Goal: Task Accomplishment & Management: Use online tool/utility

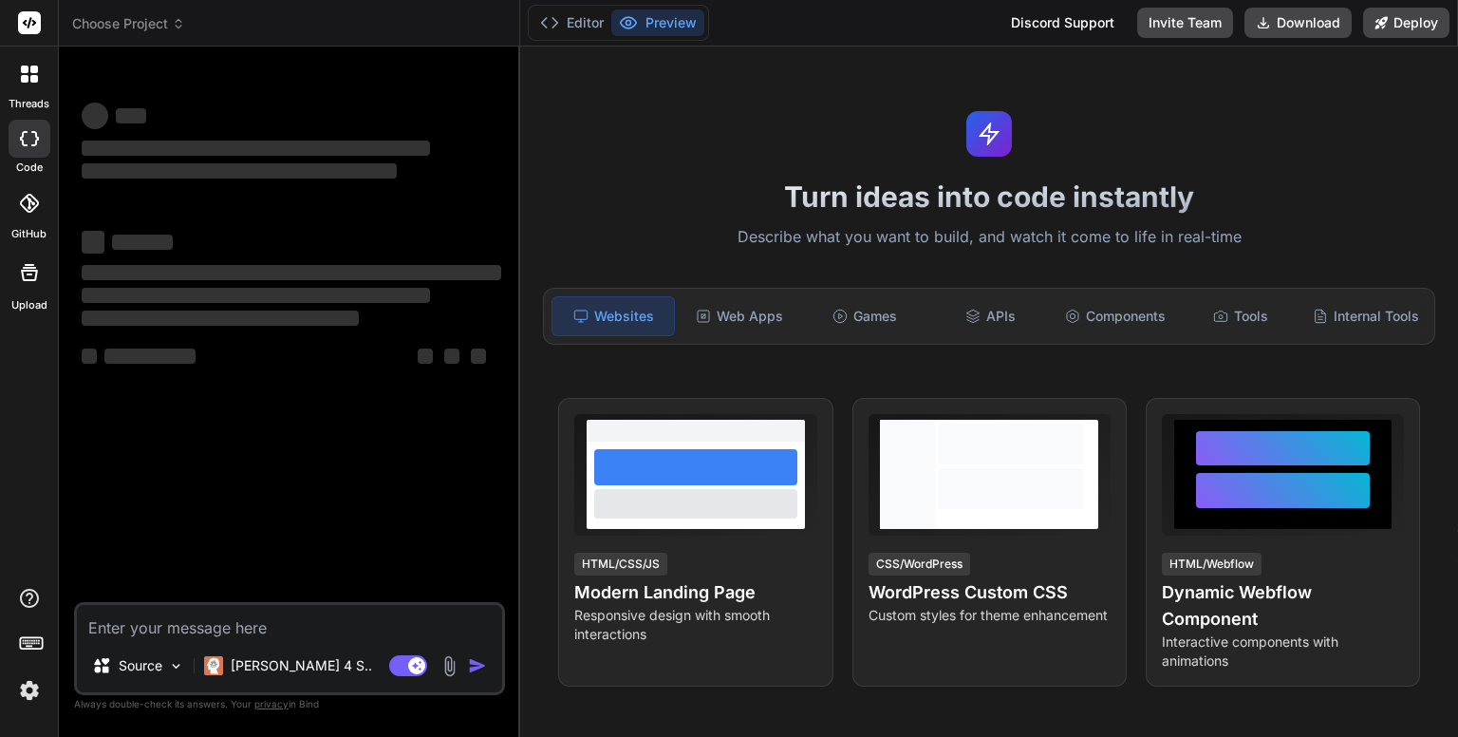
type textarea "x"
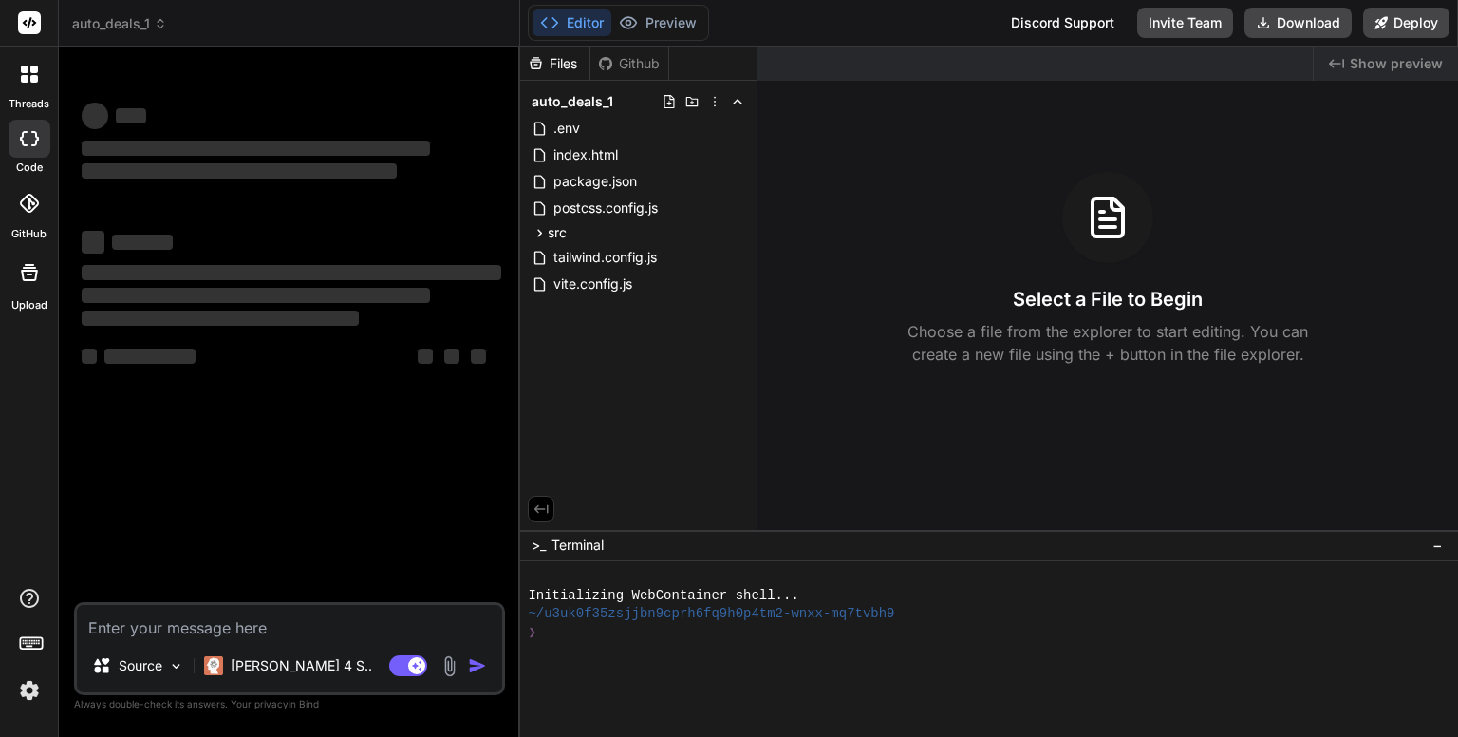
click at [244, 237] on div "‌ ‌" at bounding box center [292, 241] width 420 height 26
click at [290, 299] on span "‌" at bounding box center [256, 295] width 348 height 15
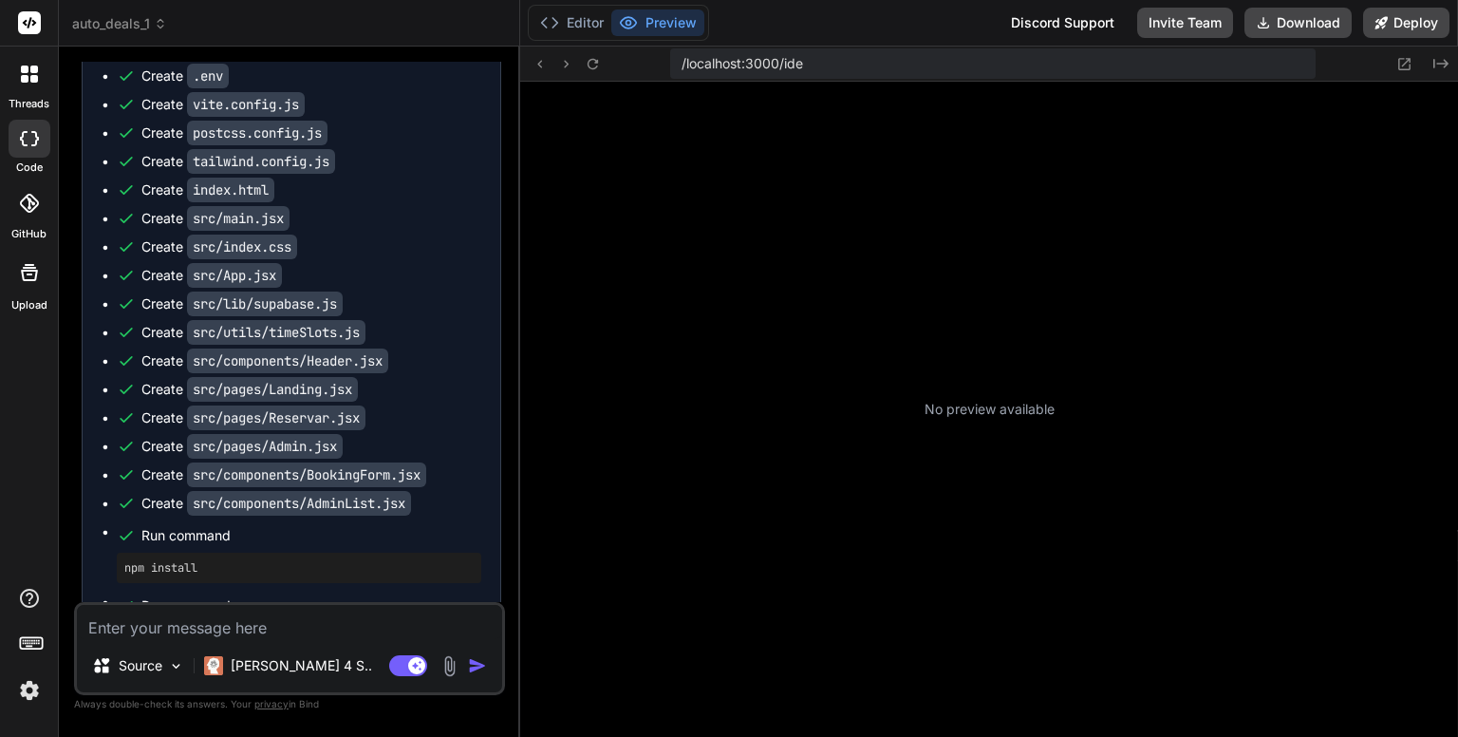
scroll to position [236, 0]
type textarea "x"
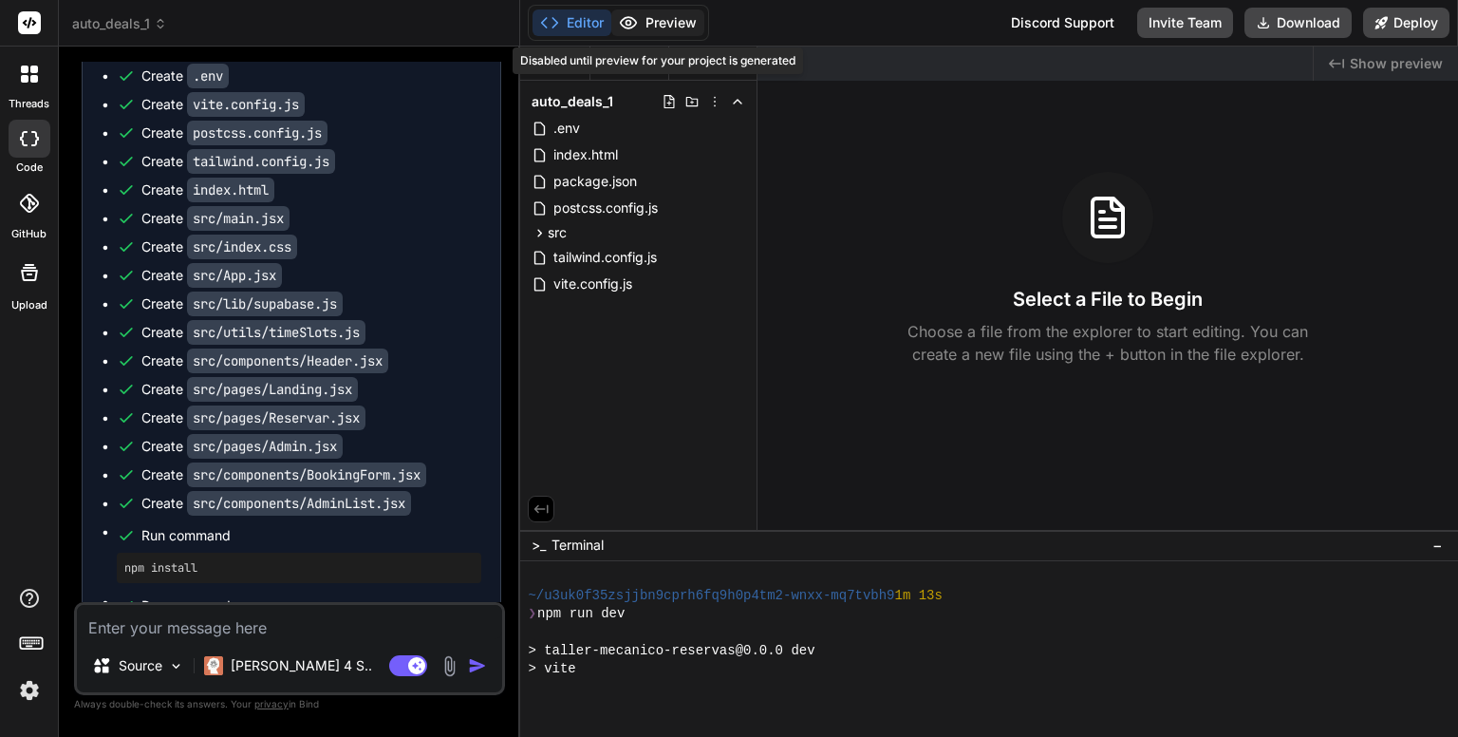
click at [660, 26] on button "Preview" at bounding box center [657, 22] width 93 height 27
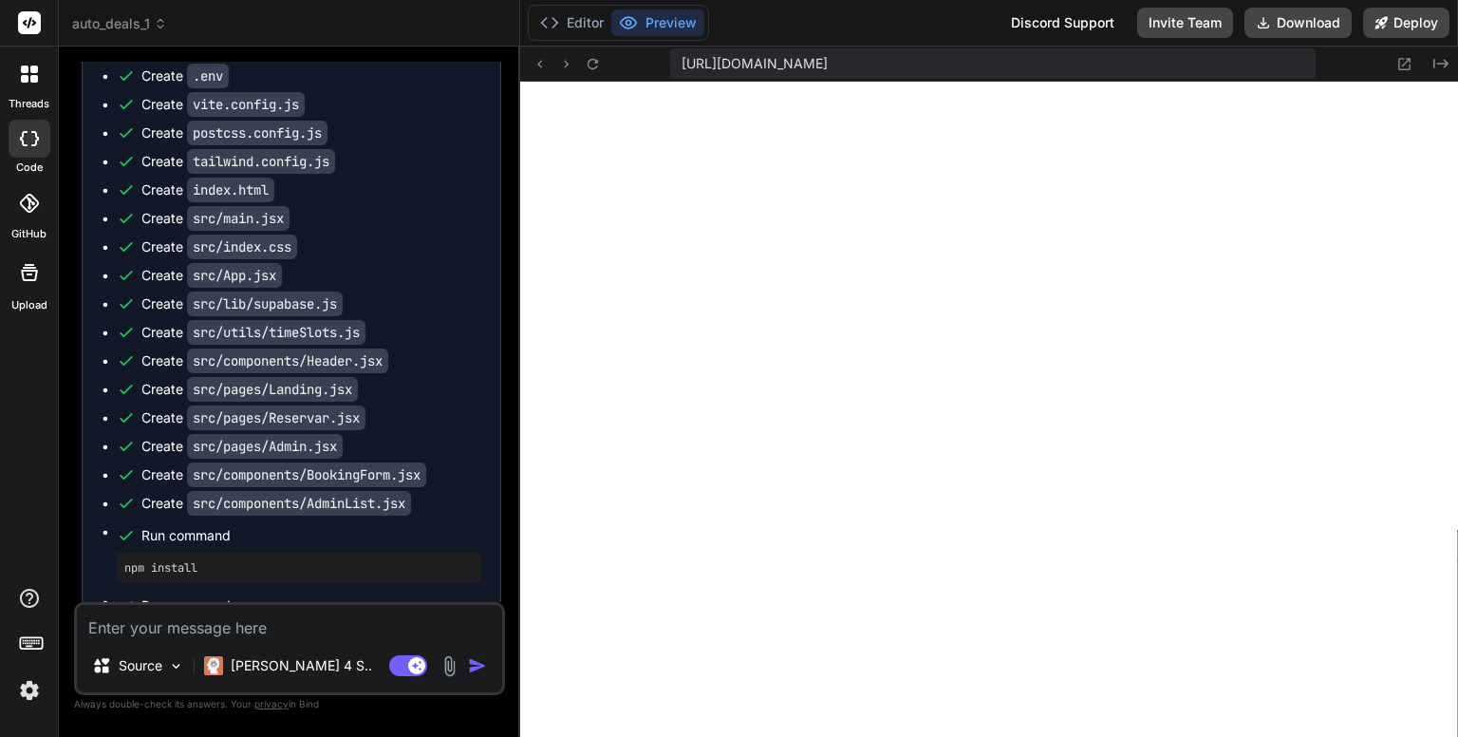
scroll to position [2023, 0]
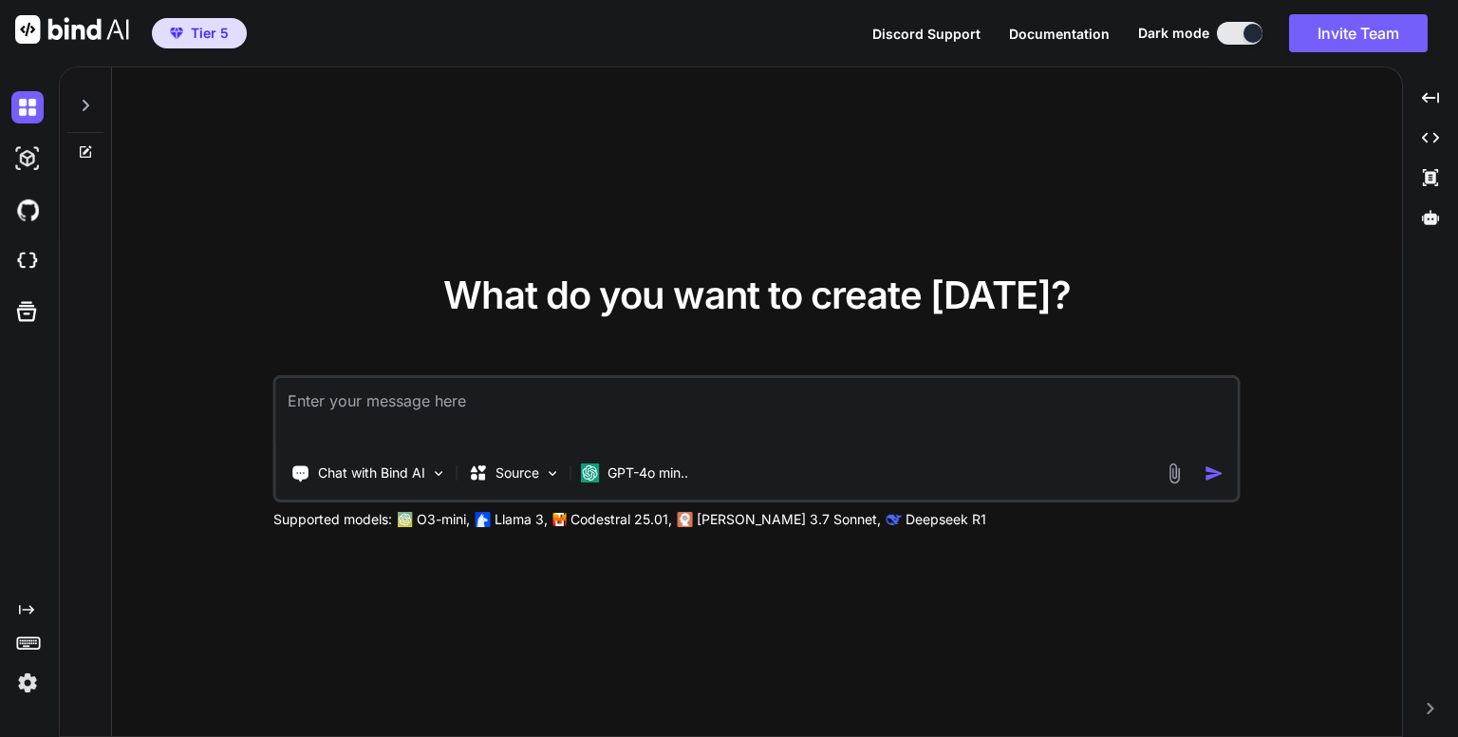
type textarea "x"
click at [26, 204] on img at bounding box center [27, 210] width 32 height 32
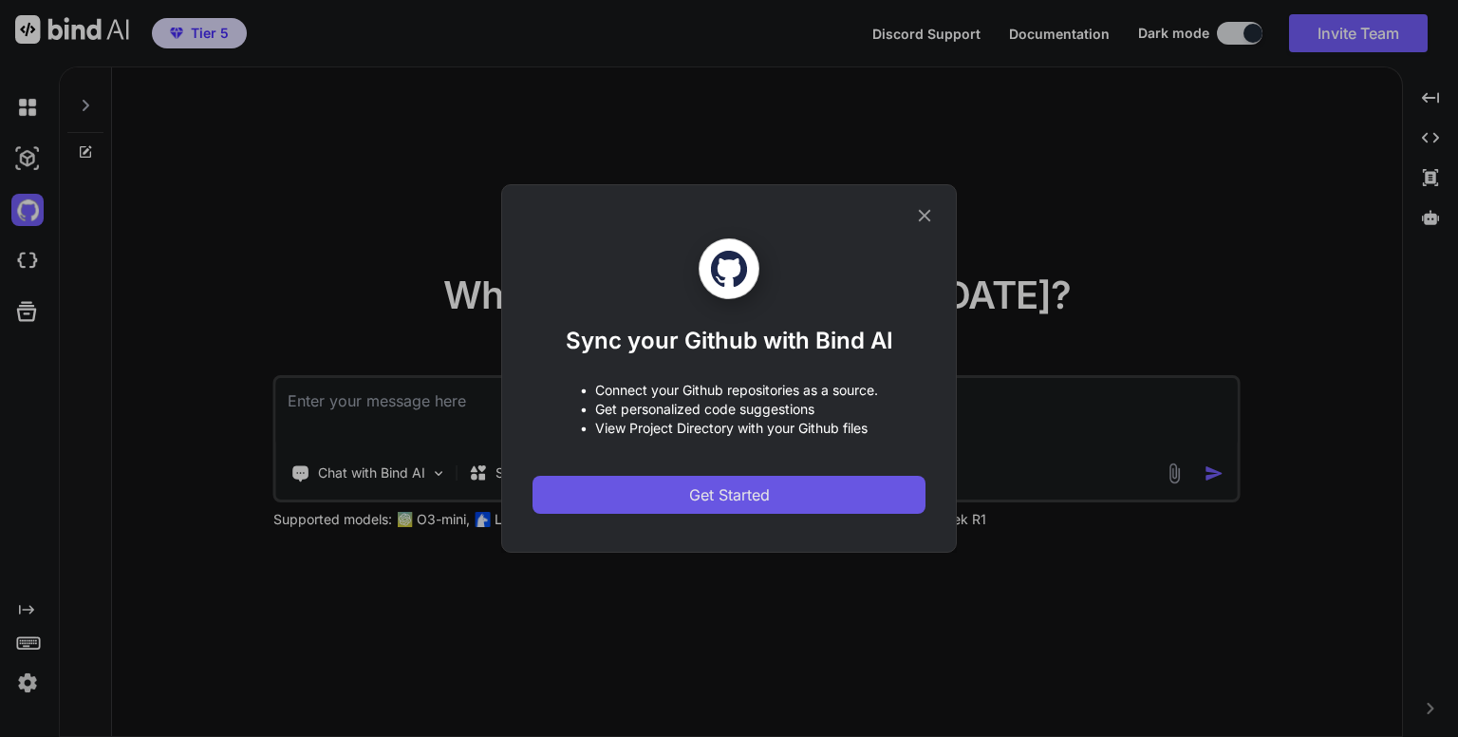
click at [708, 491] on span "Get Started" at bounding box center [729, 494] width 81 height 23
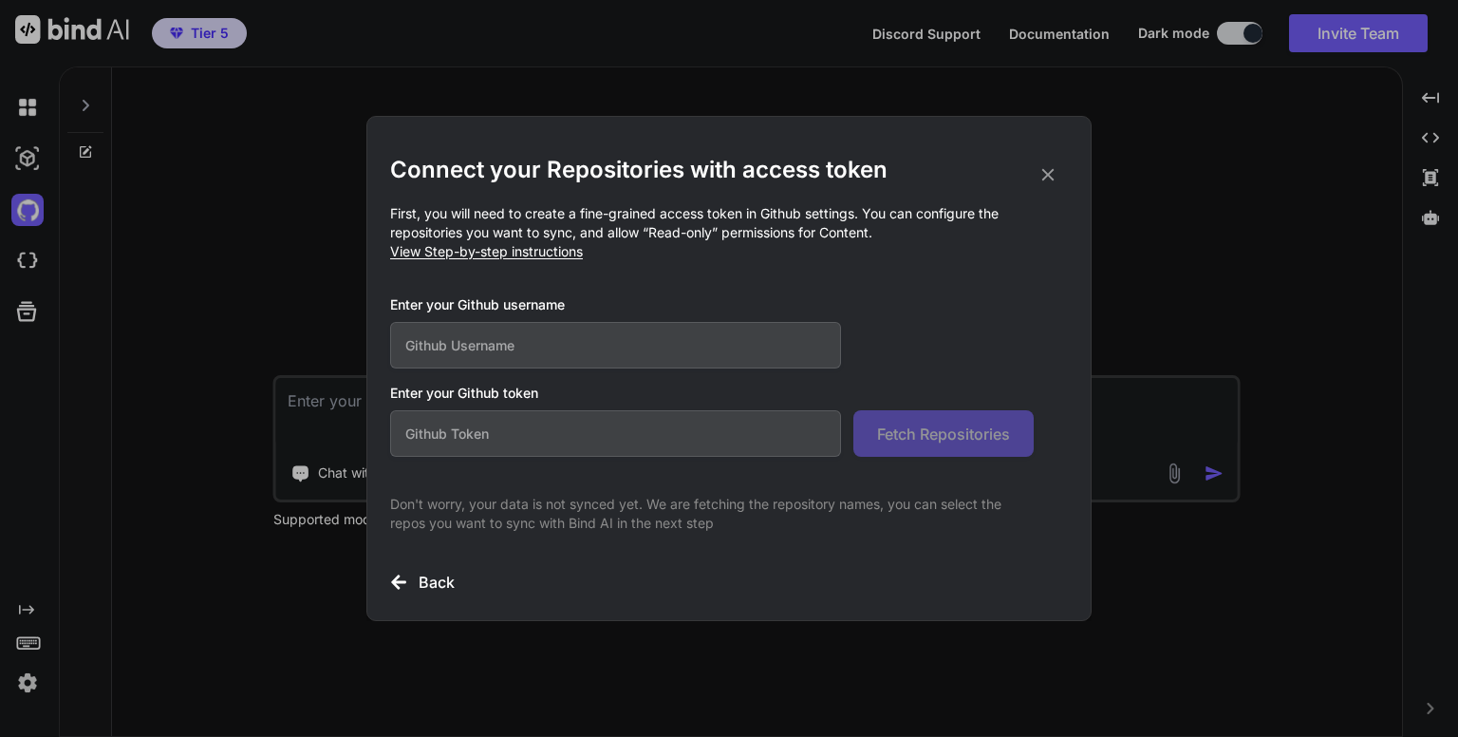
click at [617, 346] on input "text" at bounding box center [615, 345] width 451 height 47
type input "dannykissme"
click at [603, 433] on input "text" at bounding box center [615, 433] width 451 height 47
paste input "github_pat_11ADKEOIQ0Zi5kGS5rJ9GO_MgxfhxwFUcNSUfRQlPhVRooFB4LgeH9gPtW57rEQIzP3X…"
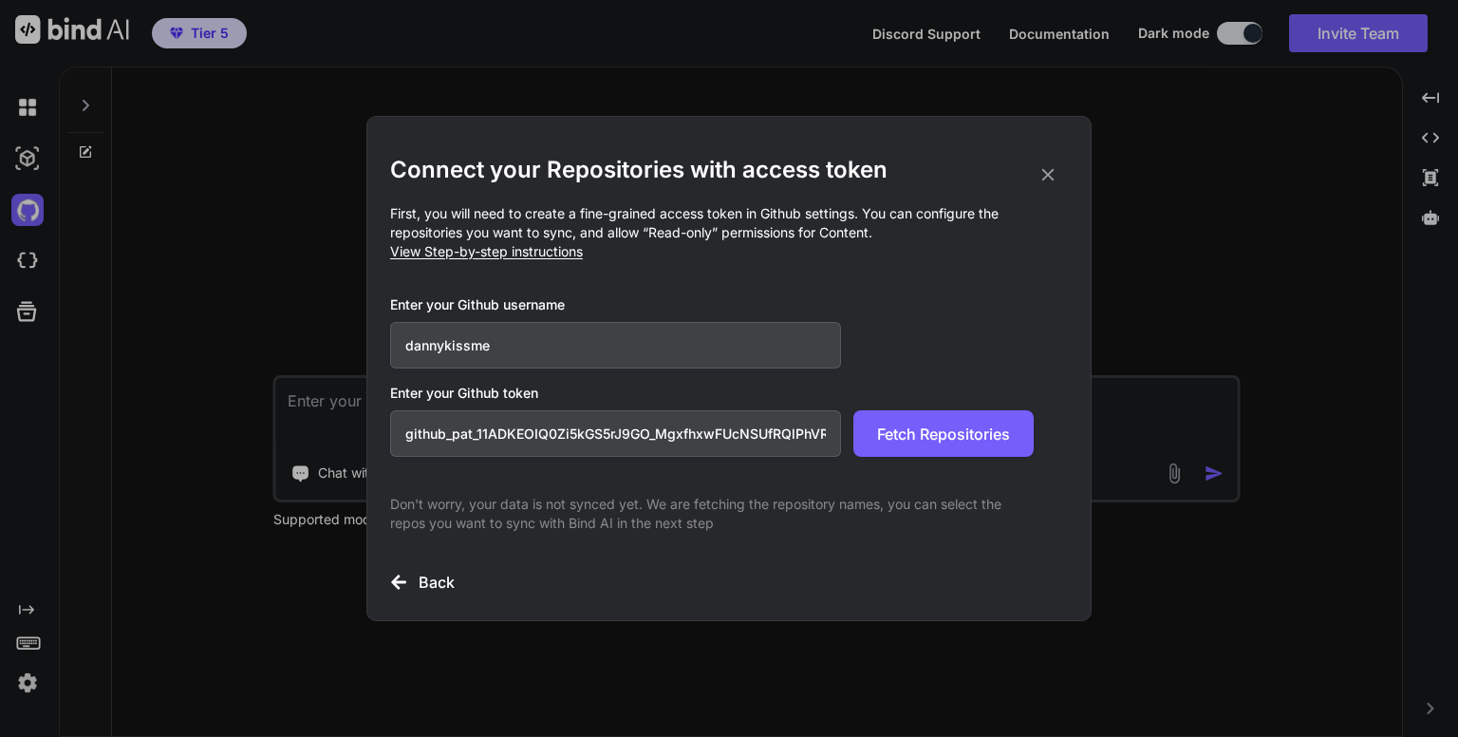
scroll to position [0, 317]
type input "github_pat_11ADKEOIQ0Zi5kGS5rJ9GO_MgxfhxwFUcNSUfRQlPhVRooFB4LgeH9gPtW57rEQIzP3X…"
click at [929, 437] on span "Fetch Repositories" at bounding box center [943, 433] width 133 height 23
click at [1049, 177] on icon at bounding box center [1048, 175] width 12 height 12
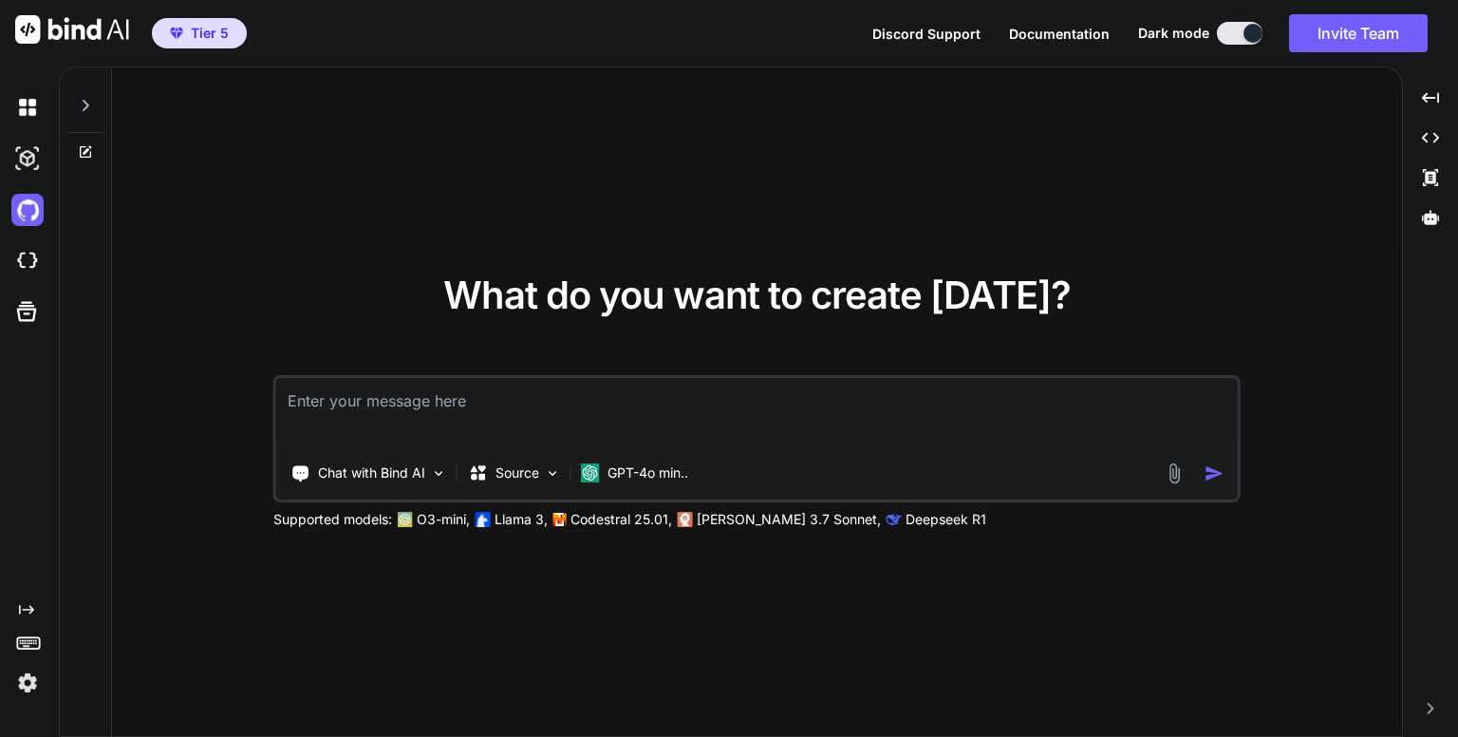
click at [27, 684] on img at bounding box center [27, 682] width 32 height 32
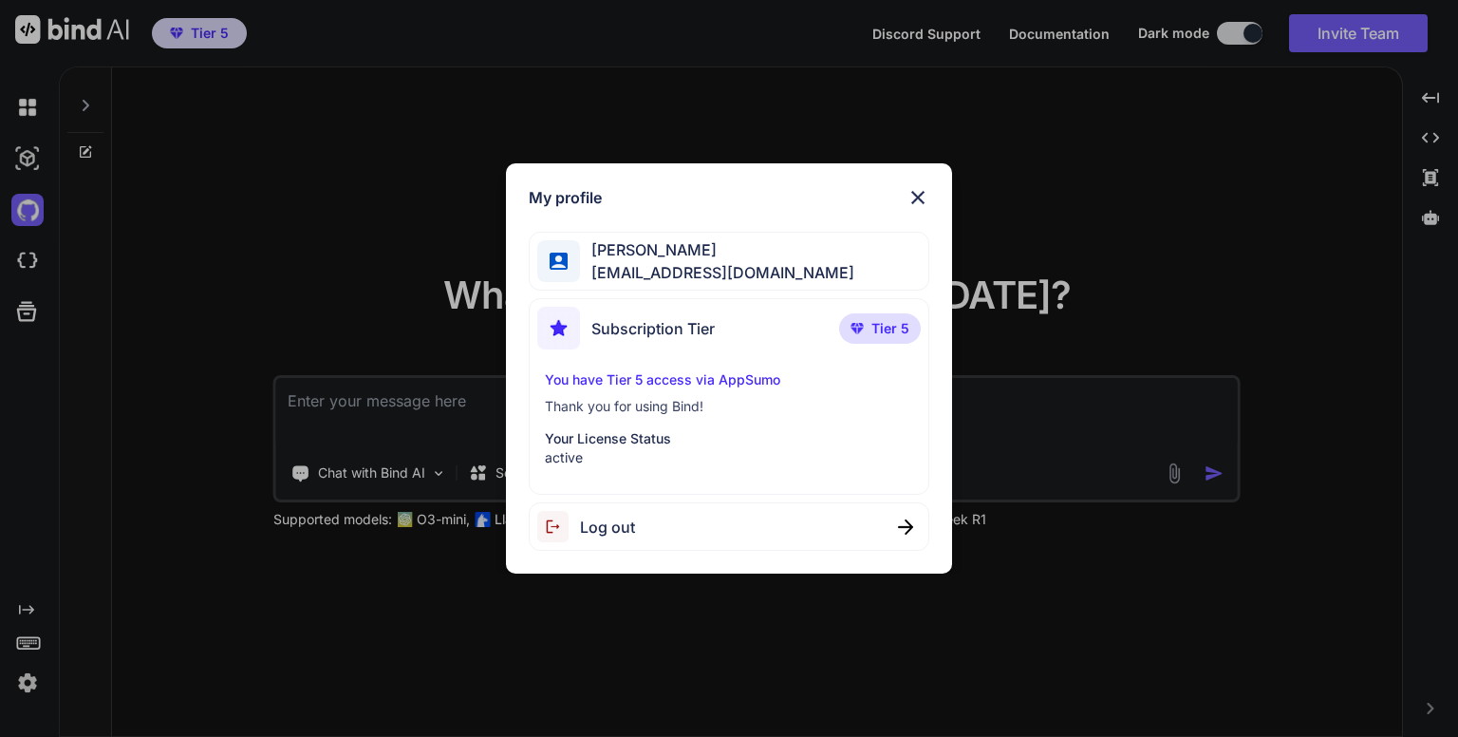
click at [915, 195] on img at bounding box center [918, 197] width 23 height 23
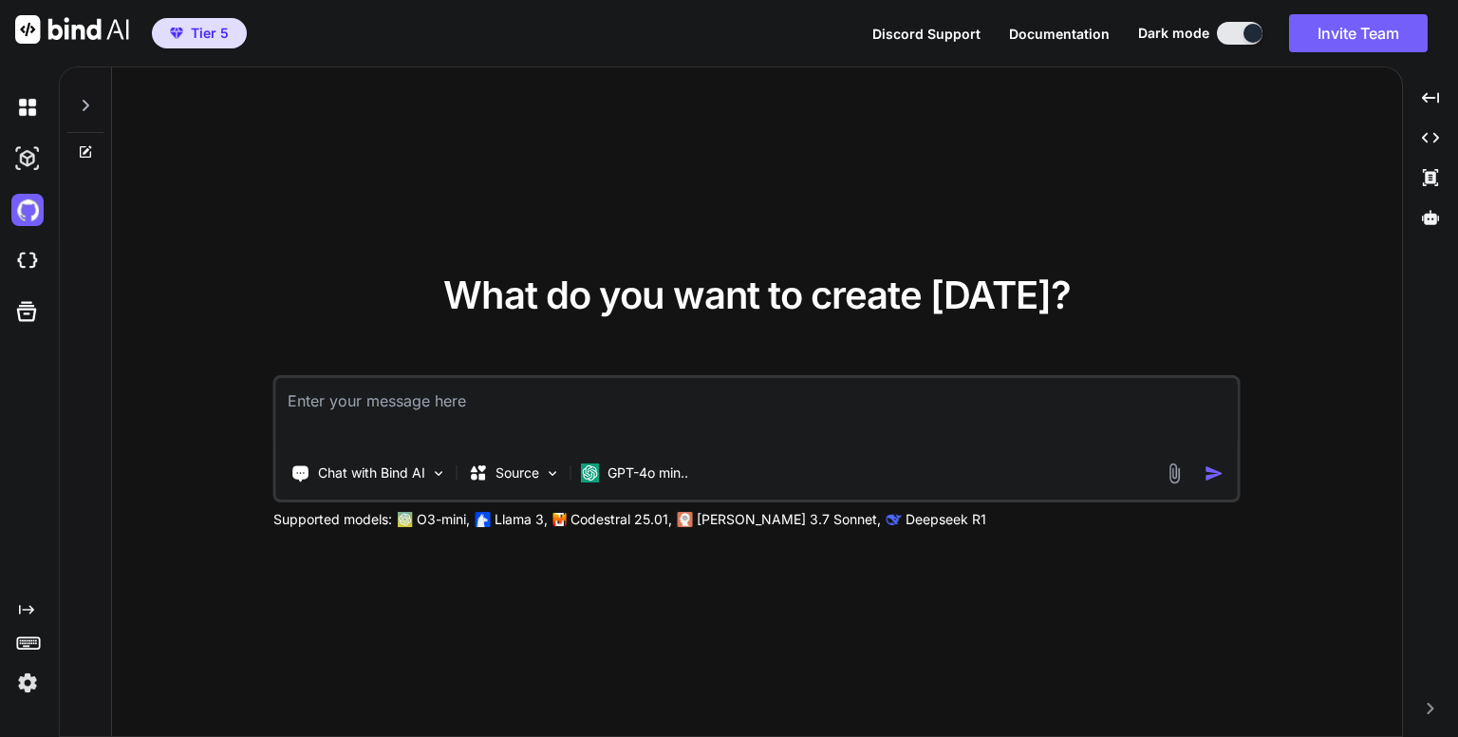
click at [948, 34] on span "Discord Support" at bounding box center [926, 34] width 108 height 16
click at [86, 103] on icon at bounding box center [86, 105] width 7 height 11
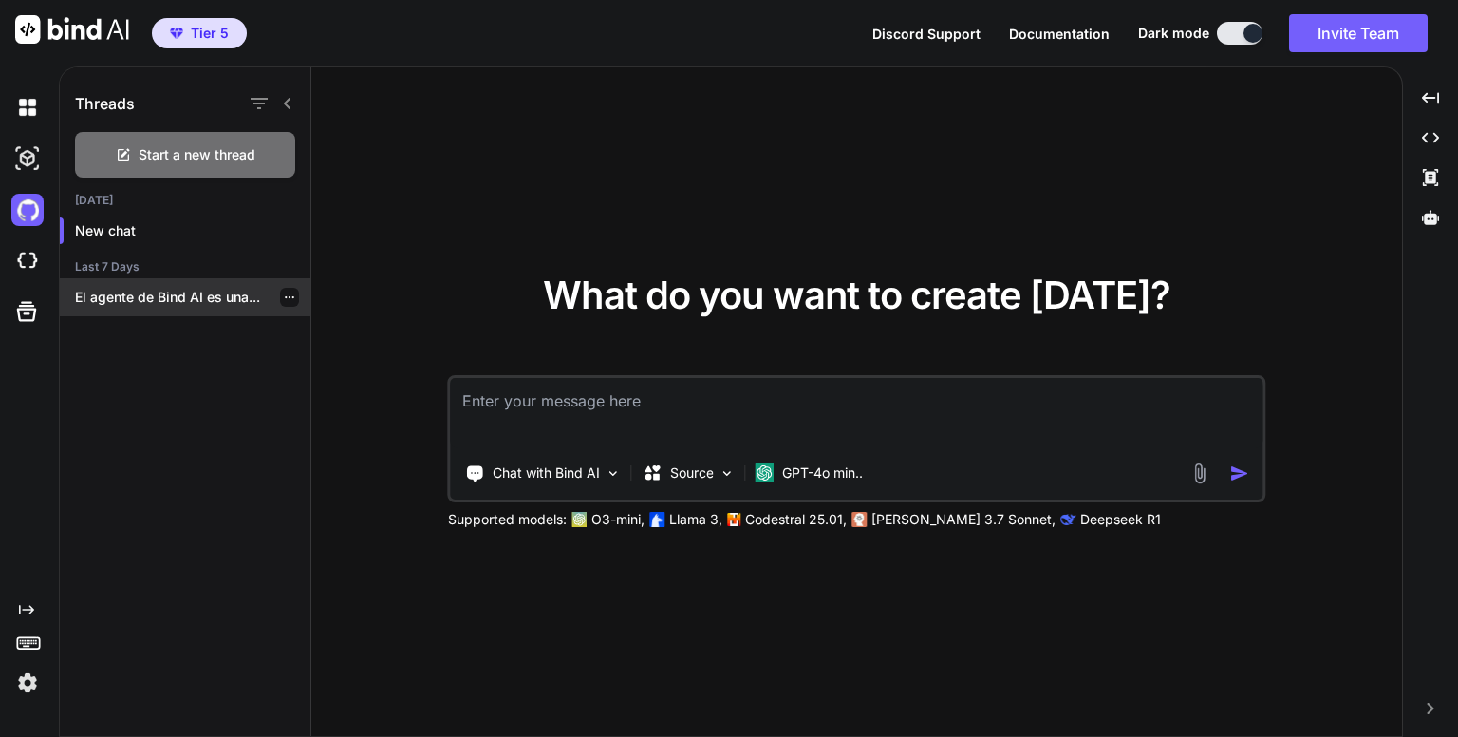
click at [190, 302] on p "El agente de Bind AI es una..." at bounding box center [192, 297] width 235 height 19
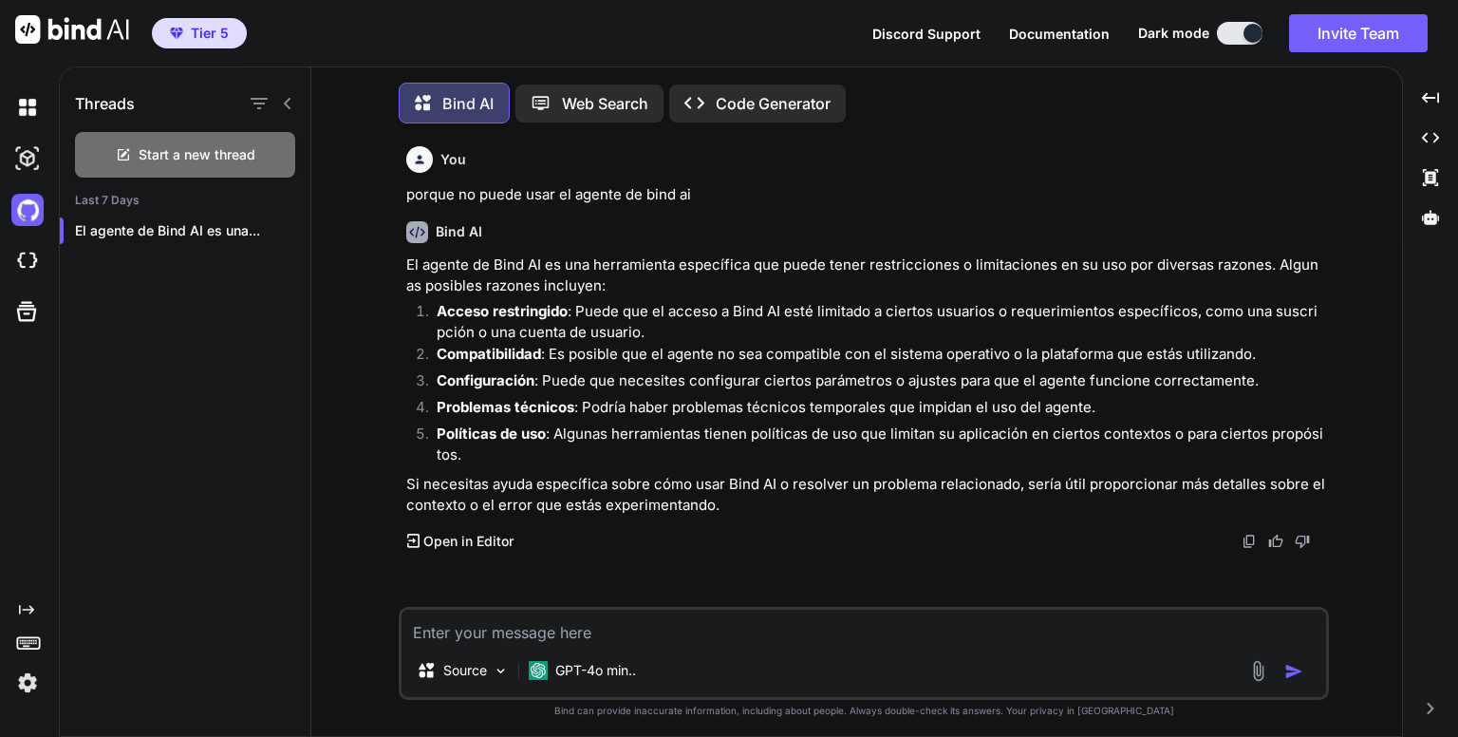
scroll to position [8, 0]
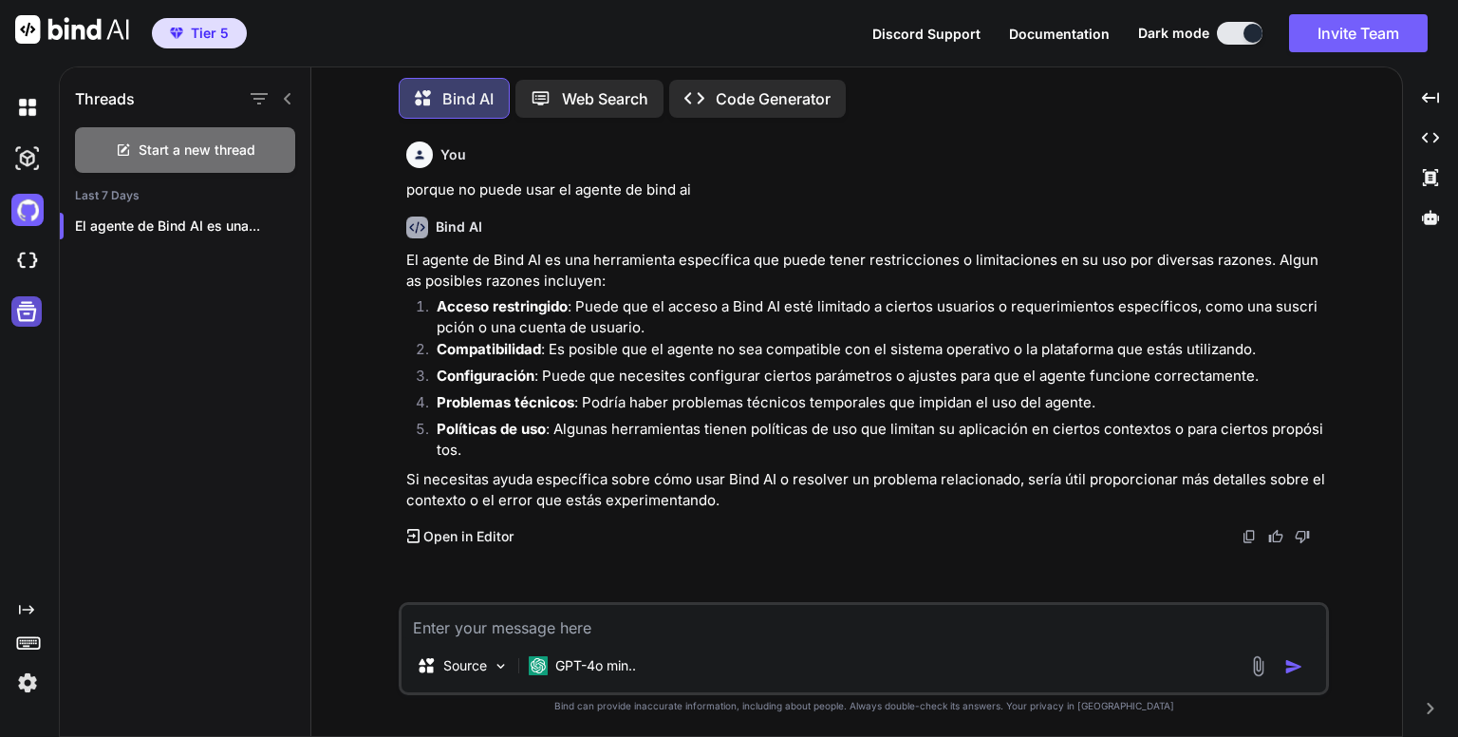
click at [31, 312] on icon at bounding box center [26, 311] width 27 height 27
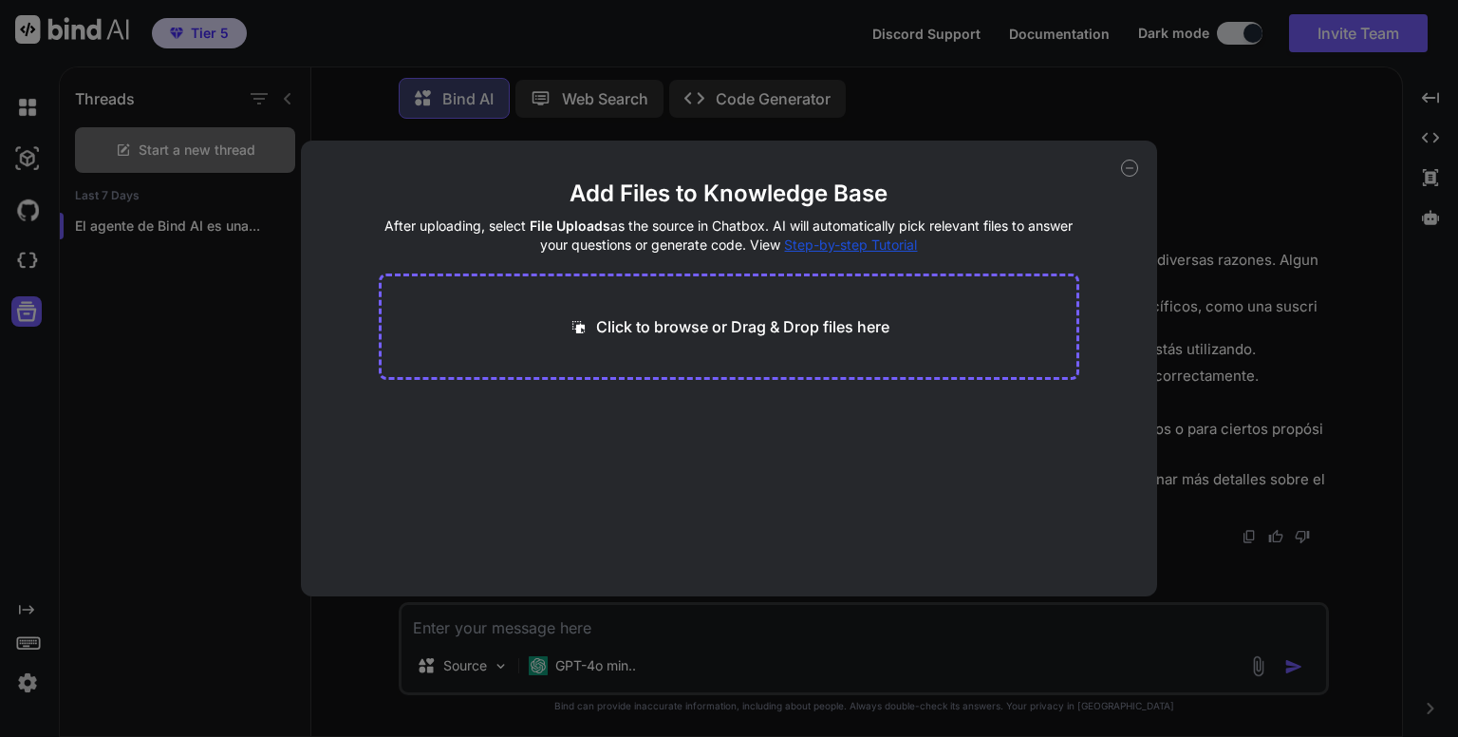
click at [206, 405] on div "Add Files to Knowledge Base After uploading, select File Uploads as the source …" at bounding box center [729, 368] width 1458 height 737
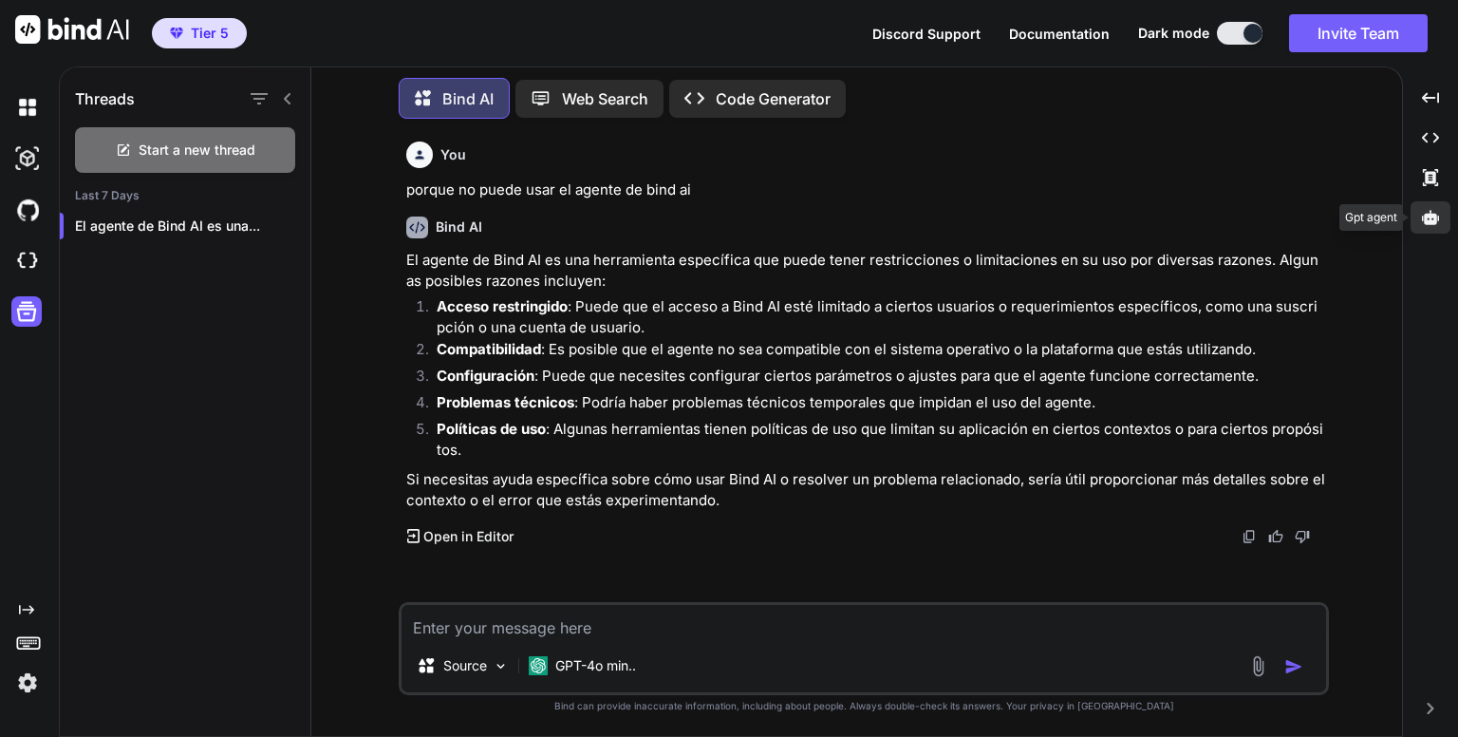
click at [1431, 215] on icon at bounding box center [1430, 217] width 17 height 14
